Goal: Information Seeking & Learning: Learn about a topic

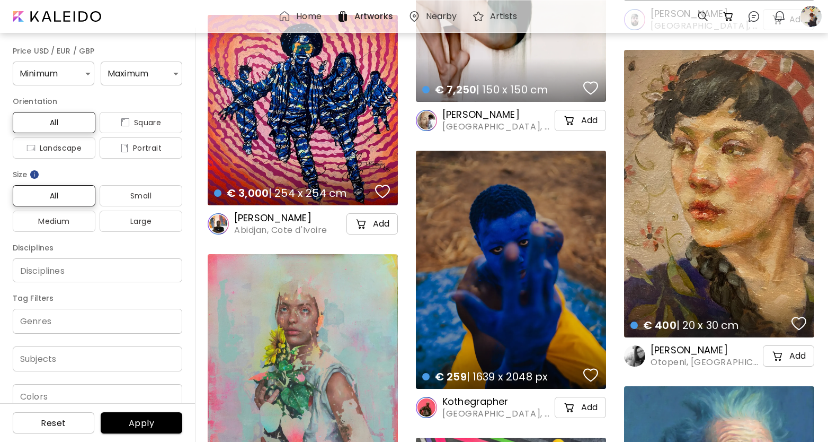
scroll to position [25123, 1]
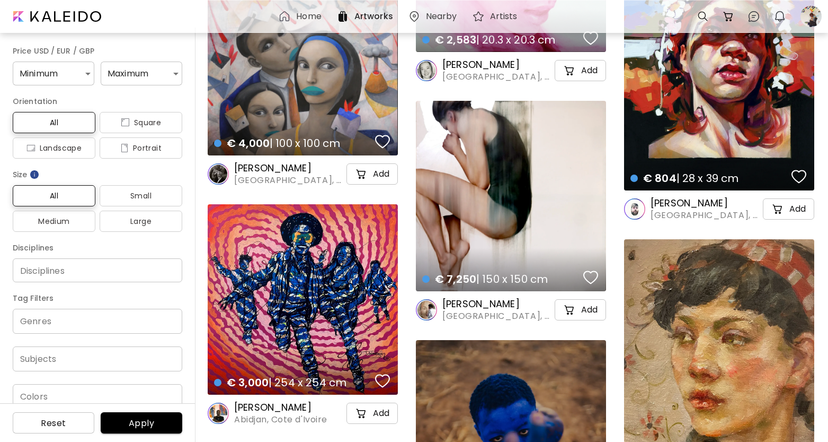
click at [457, 303] on h6 "[PERSON_NAME]" at bounding box center [498, 303] width 110 height 13
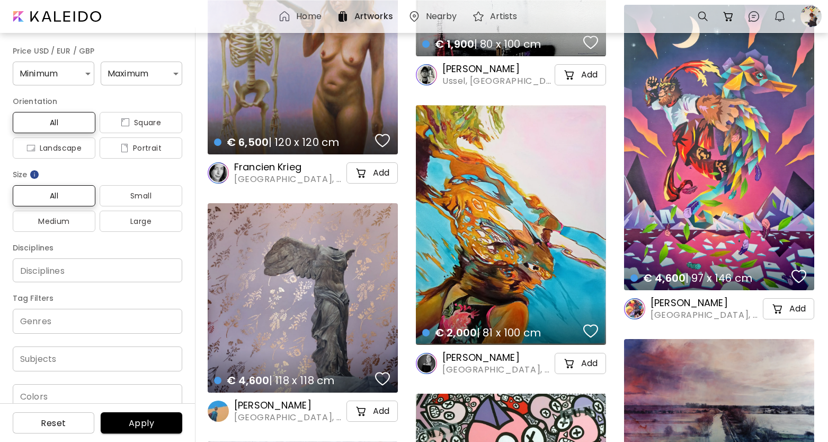
scroll to position [23950, 1]
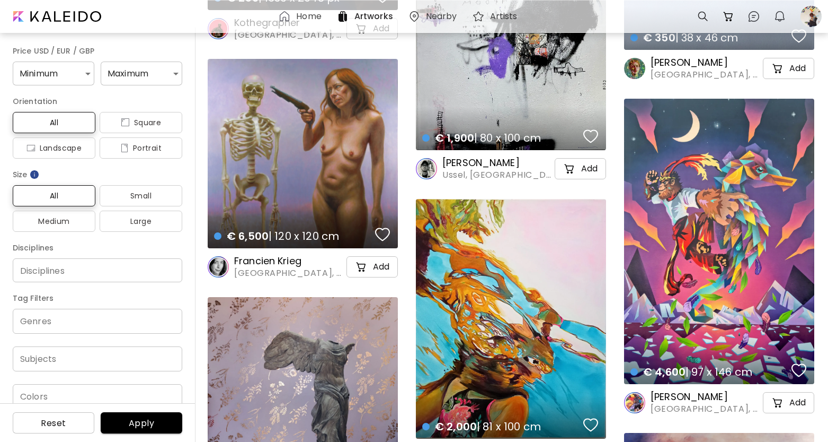
drag, startPoint x: 308, startPoint y: 259, endPoint x: 284, endPoint y: 259, distance: 24.4
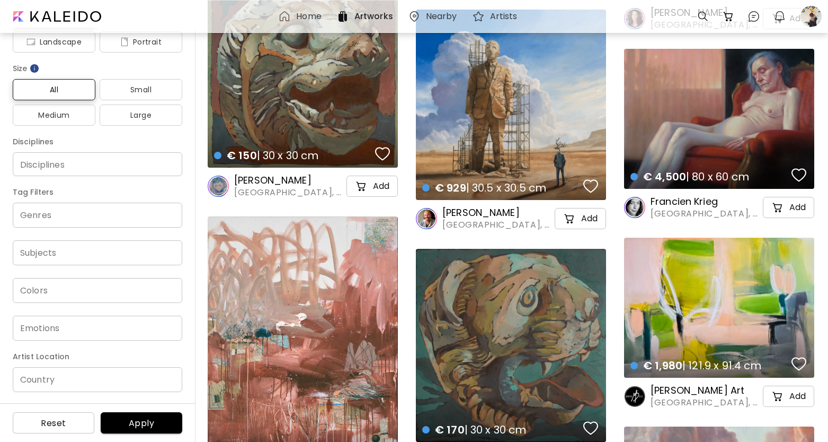
scroll to position [106, 0]
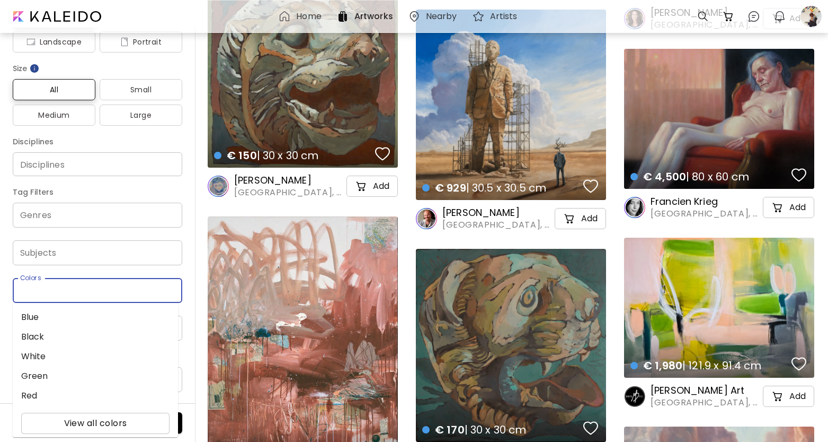
click at [91, 289] on input "Colors" at bounding box center [97, 290] width 153 height 12
click at [98, 283] on div "Colors" at bounding box center [98, 290] width 170 height 25
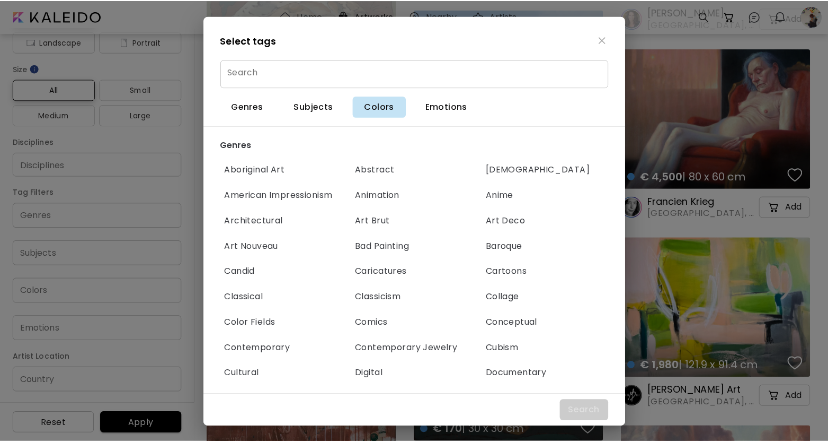
scroll to position [3797, 0]
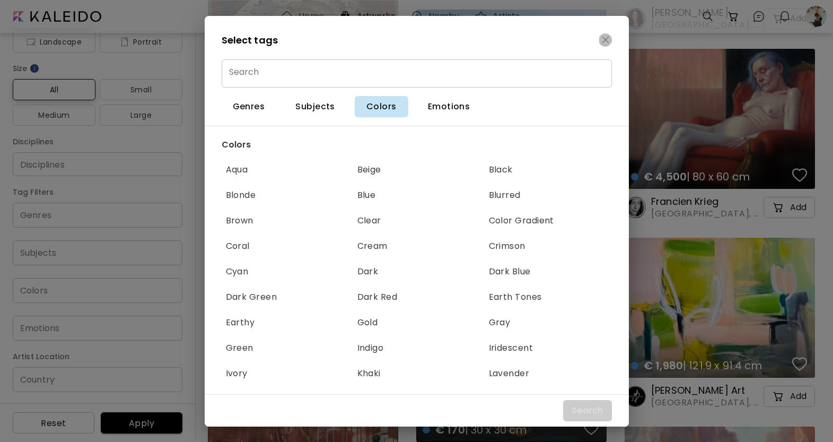
click at [605, 41] on img "button" at bounding box center [605, 39] width 7 height 7
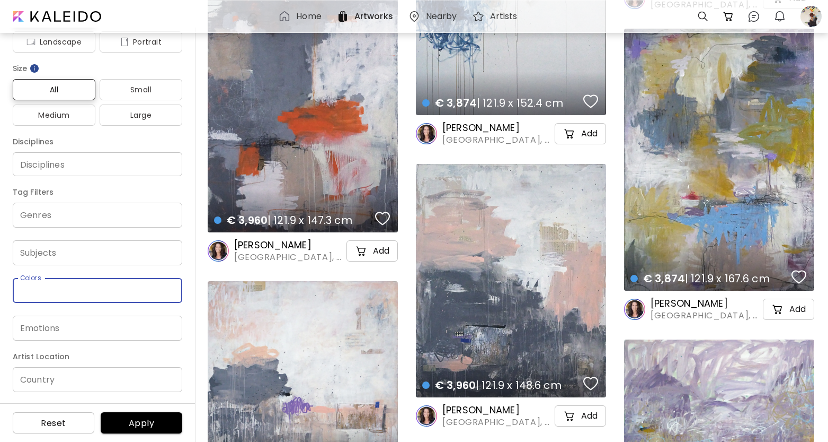
scroll to position [10541, 0]
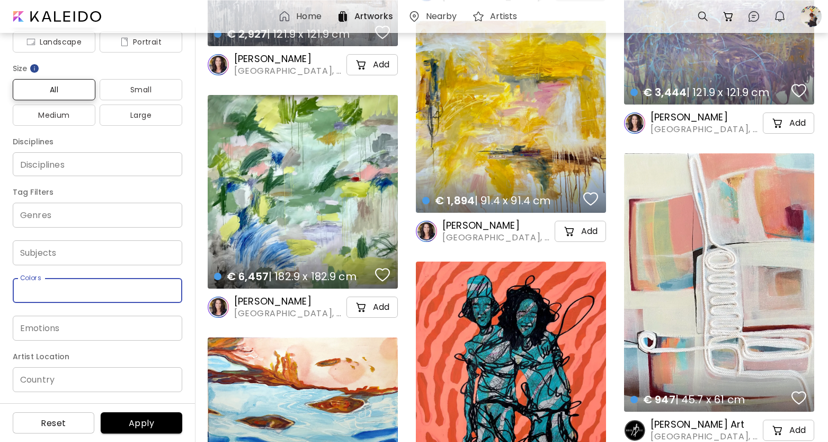
click at [49, 377] on input "Country" at bounding box center [98, 379] width 170 height 25
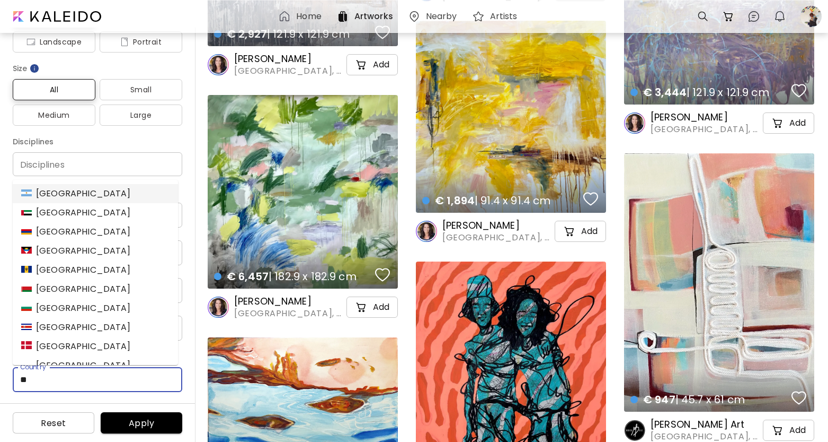
click at [48, 201] on li "[GEOGRAPHIC_DATA]" at bounding box center [95, 193] width 165 height 19
type input "*********"
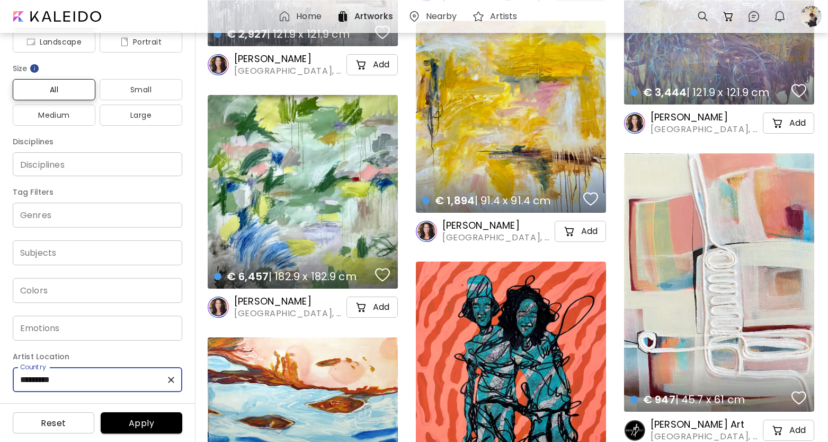
click at [142, 422] on span "Apply" at bounding box center [141, 422] width 65 height 11
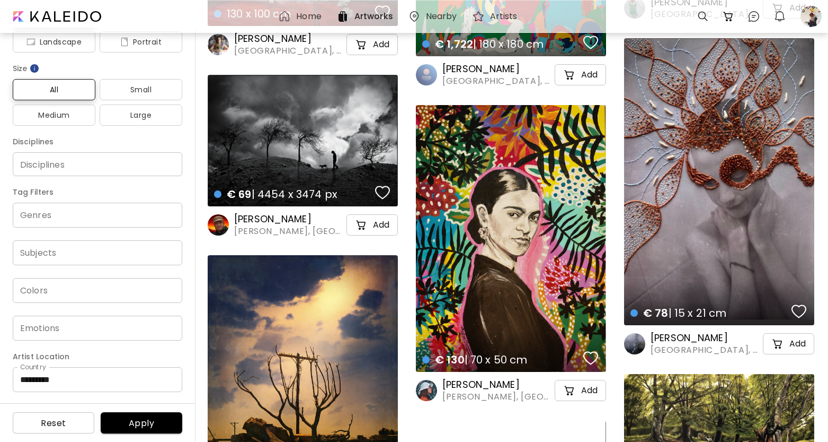
scroll to position [952, 1]
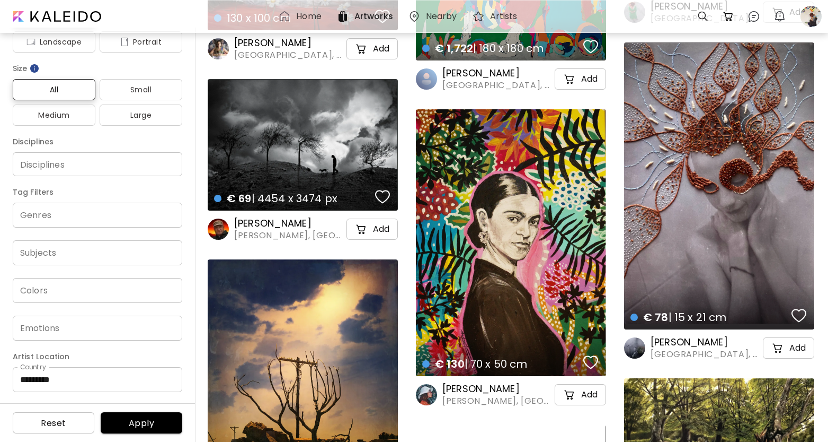
click at [696, 250] on div "€ 78 | 15 x 21 cm details" at bounding box center [719, 185] width 190 height 287
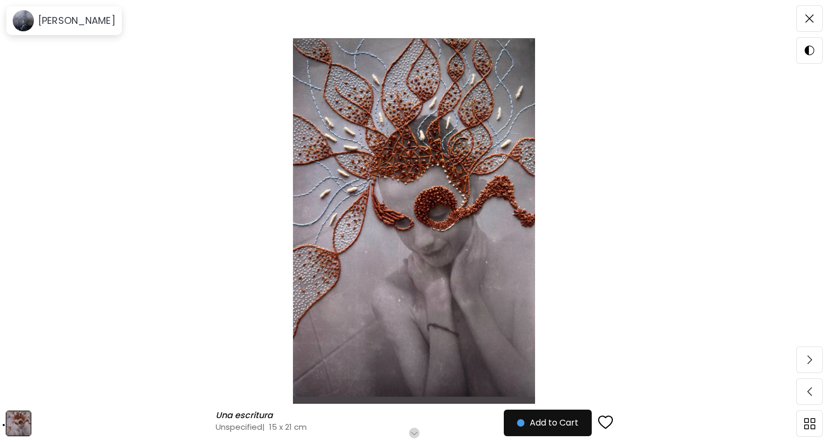
click at [211, 216] on img at bounding box center [414, 220] width 739 height 365
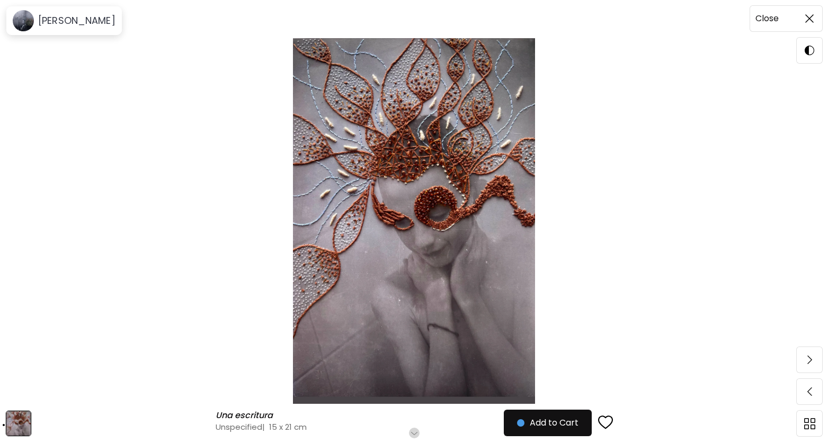
click at [810, 16] on img at bounding box center [810, 18] width 8 height 8
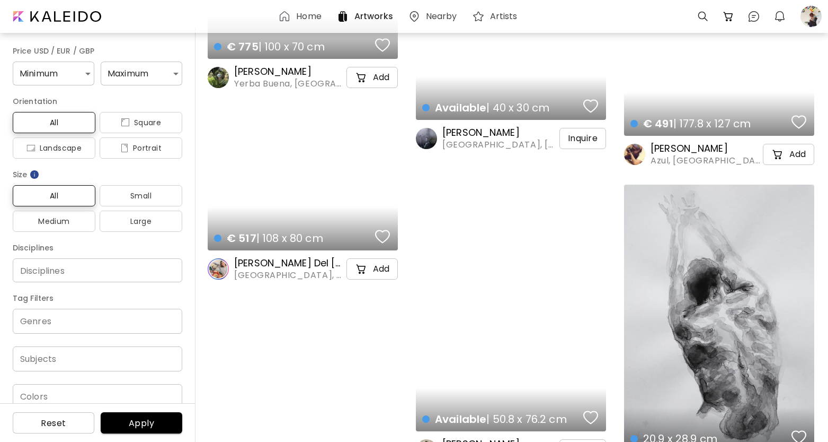
scroll to position [26186, 1]
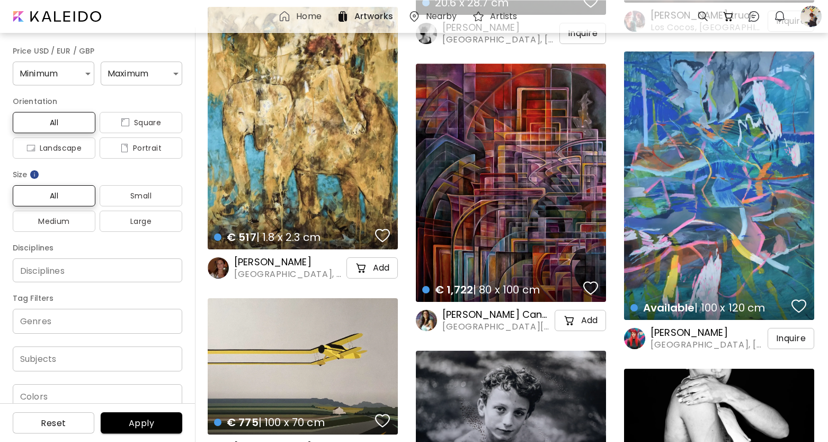
click at [537, 316] on h6 "[PERSON_NAME] Canelo" at bounding box center [498, 314] width 110 height 13
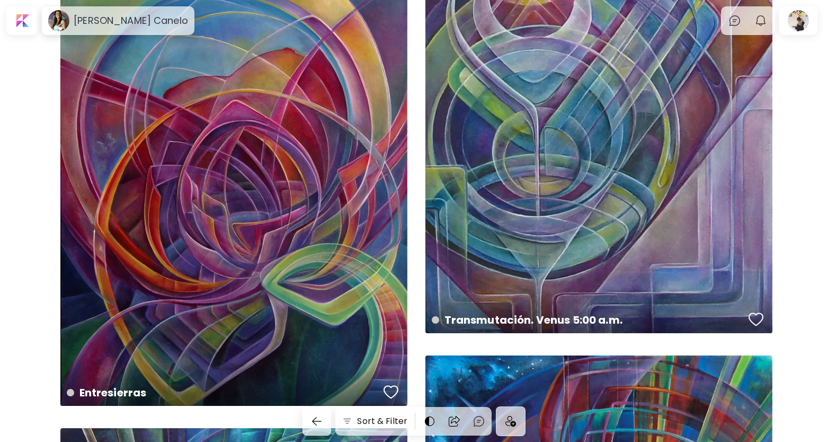
scroll to position [2819, 0]
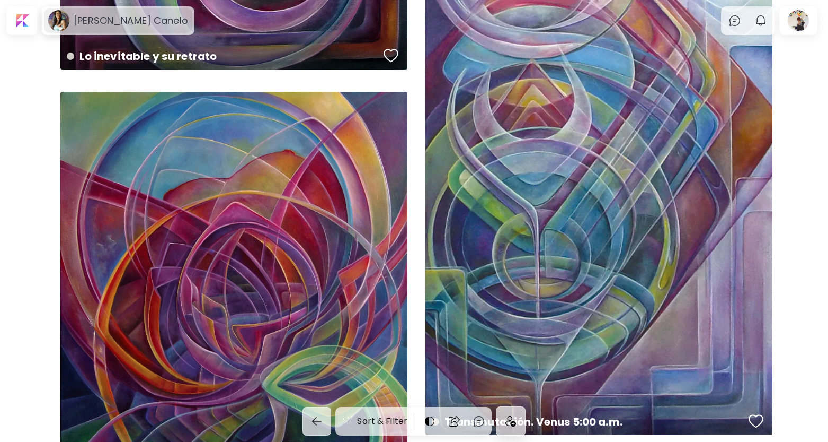
click at [145, 16] on h6 "[PERSON_NAME] Canelo" at bounding box center [131, 20] width 114 height 13
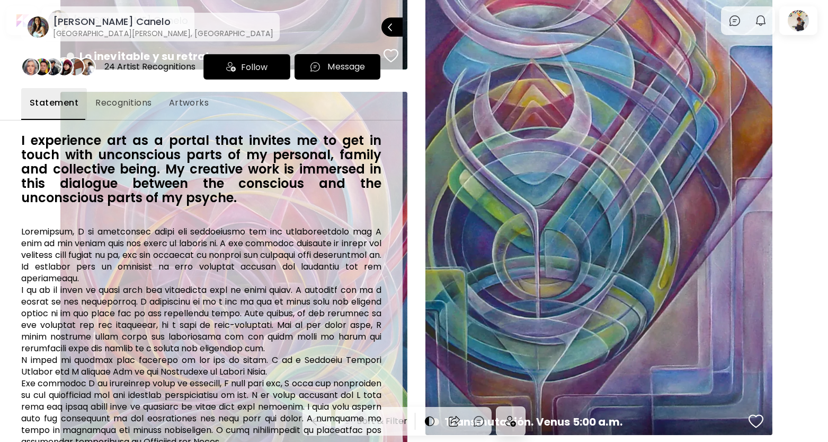
scroll to position [0, 0]
click at [121, 101] on span "Recognitions" at bounding box center [123, 102] width 57 height 13
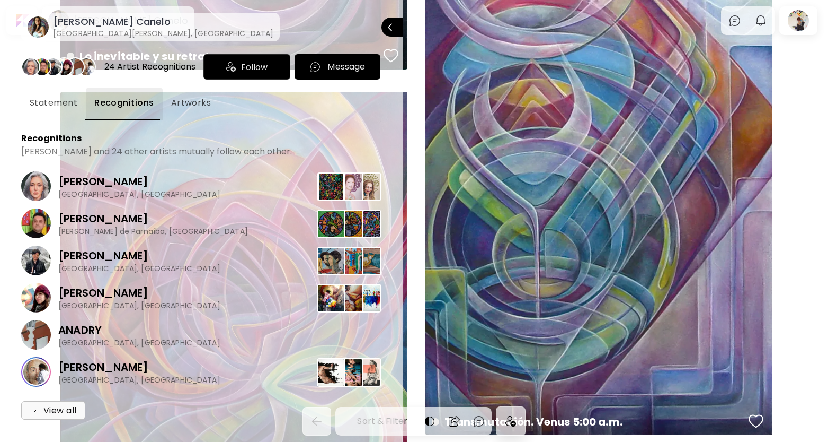
click at [207, 105] on button "Artworks" at bounding box center [191, 104] width 57 height 32
